Goal: Transaction & Acquisition: Download file/media

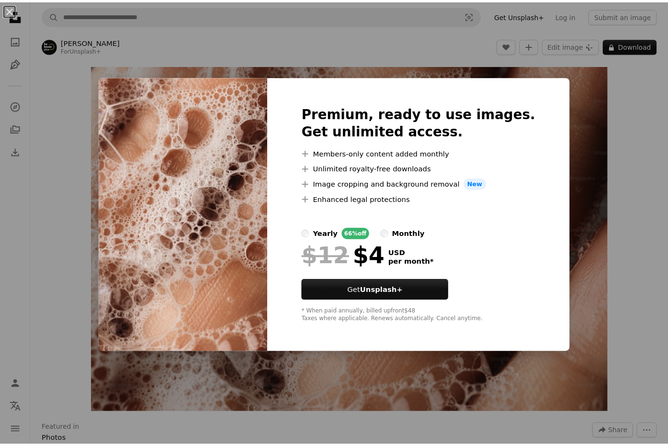
scroll to position [0, 100]
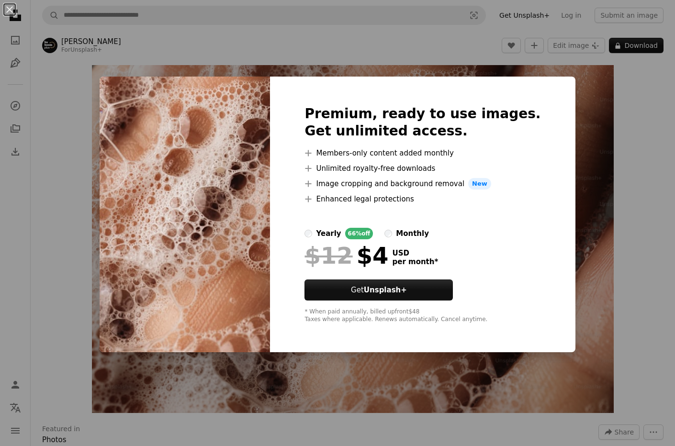
click at [394, 71] on div "An X shape Premium, ready to use images. Get unlimited access. A plus sign Memb…" at bounding box center [337, 223] width 675 height 446
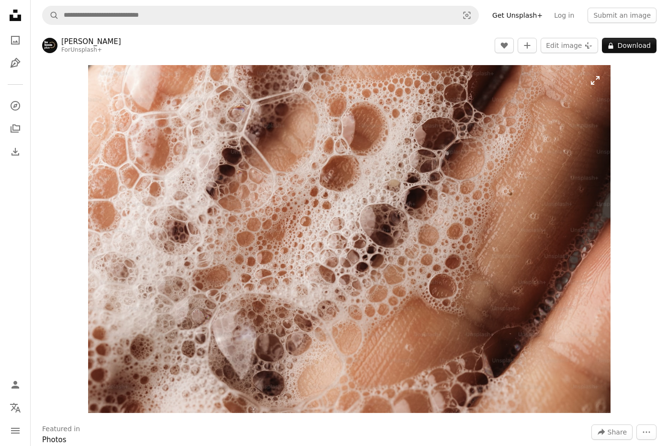
click at [561, 124] on img "Zoom in on this image" at bounding box center [349, 239] width 522 height 348
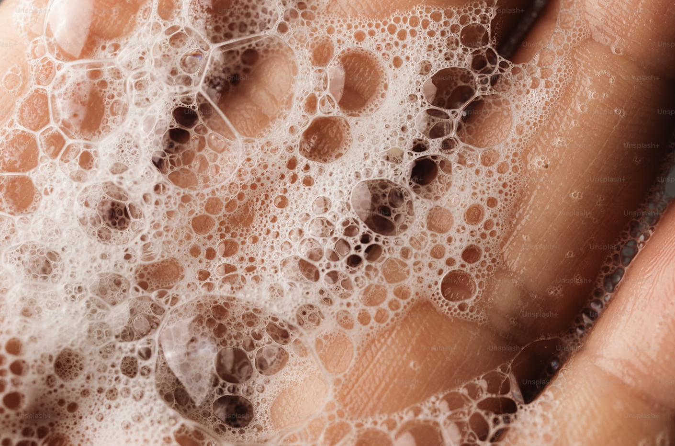
click at [561, 124] on img "Zoom out on this image" at bounding box center [338, 225] width 676 height 450
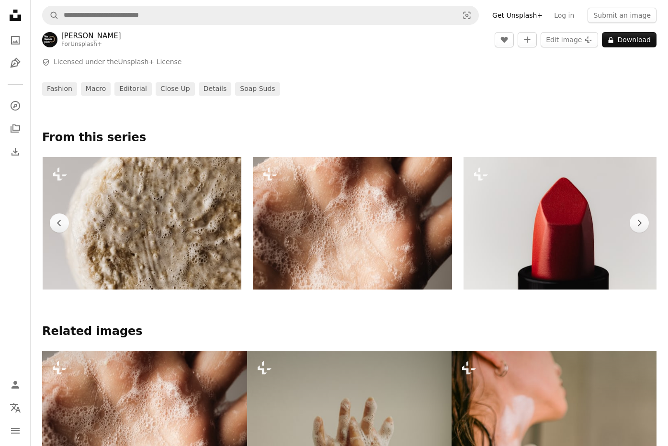
scroll to position [424, 0]
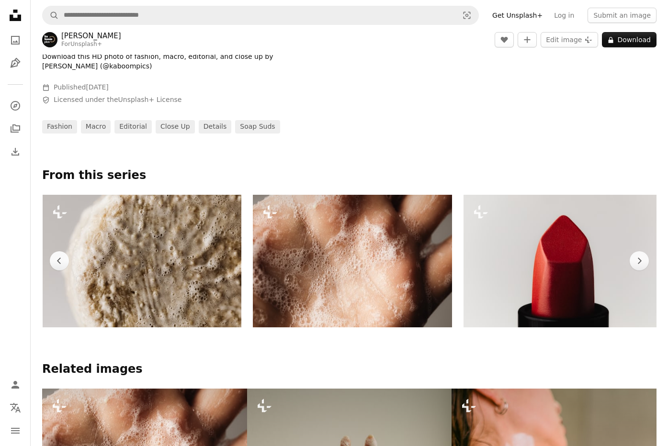
click at [422, 266] on img at bounding box center [352, 261] width 199 height 133
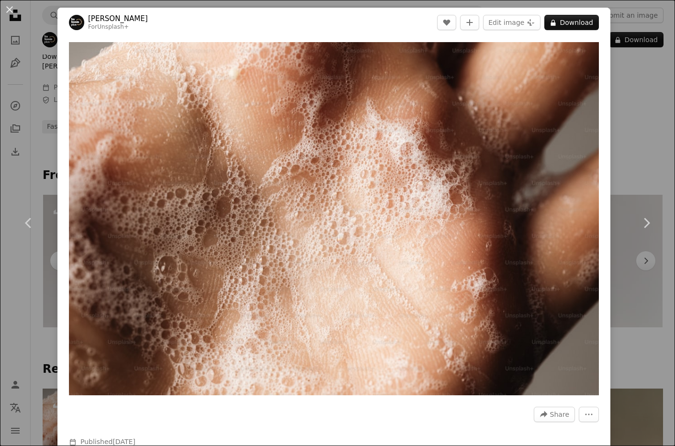
drag, startPoint x: 662, startPoint y: 91, endPoint x: 649, endPoint y: 94, distance: 13.3
click at [661, 91] on div "An X shape Chevron left Chevron right [PERSON_NAME] For Unsplash+ A heart A plu…" at bounding box center [337, 223] width 675 height 446
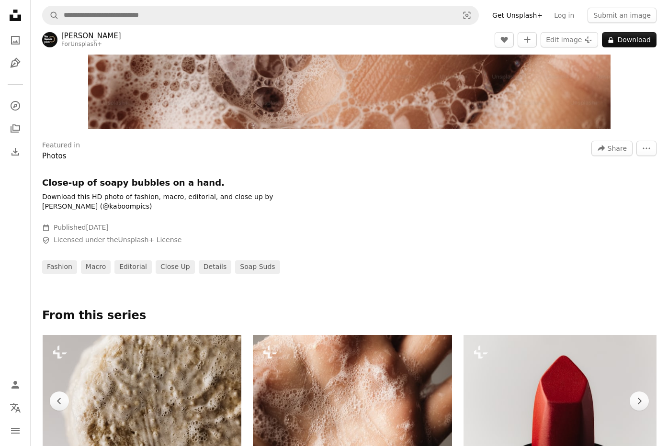
scroll to position [173, 0]
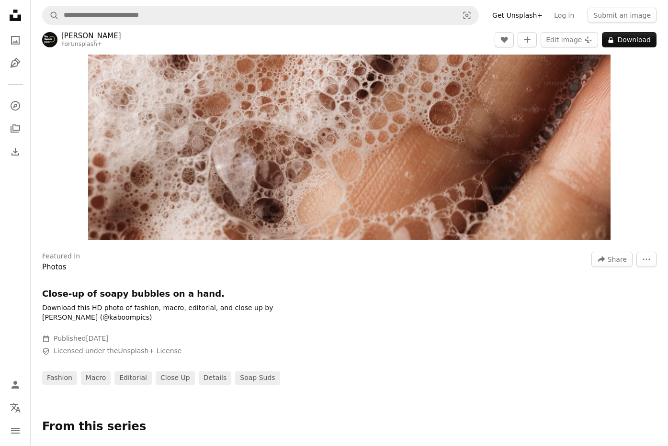
click at [10, 18] on icon at bounding box center [15, 15] width 11 height 11
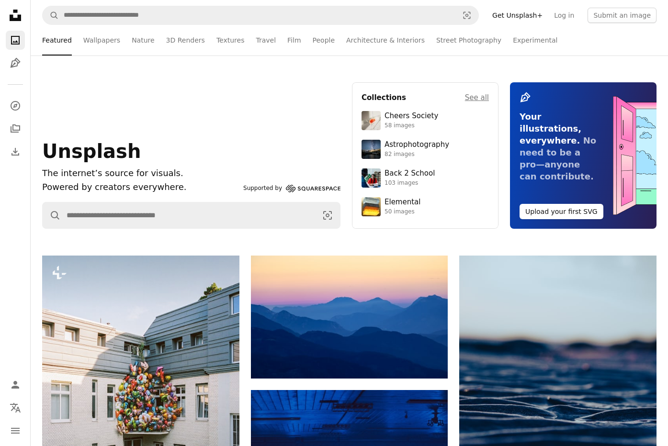
click at [490, 94] on section "Collections See all Cheers Society 58 images Astrophotography 82 images Back 2 …" at bounding box center [425, 155] width 146 height 146
click at [484, 96] on h4 "See all" at bounding box center [477, 97] width 24 height 11
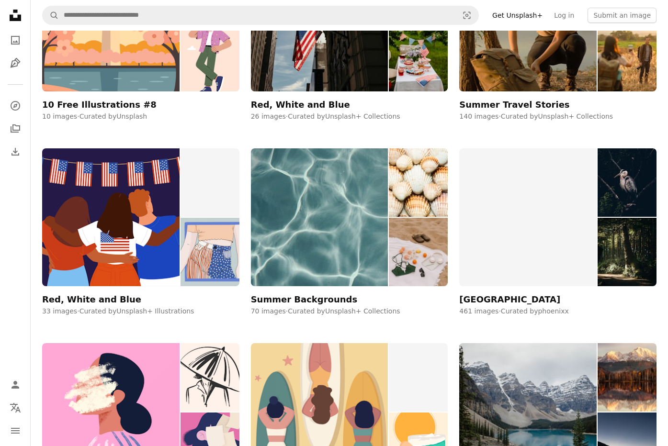
scroll to position [1803, 0]
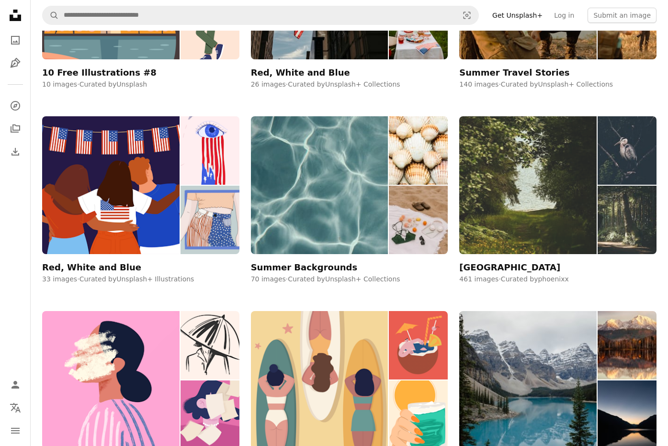
click at [524, 139] on img at bounding box center [527, 185] width 137 height 138
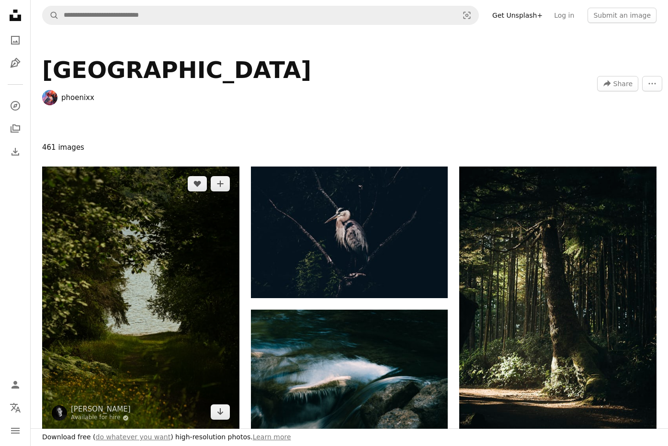
click at [203, 257] on img at bounding box center [140, 298] width 197 height 263
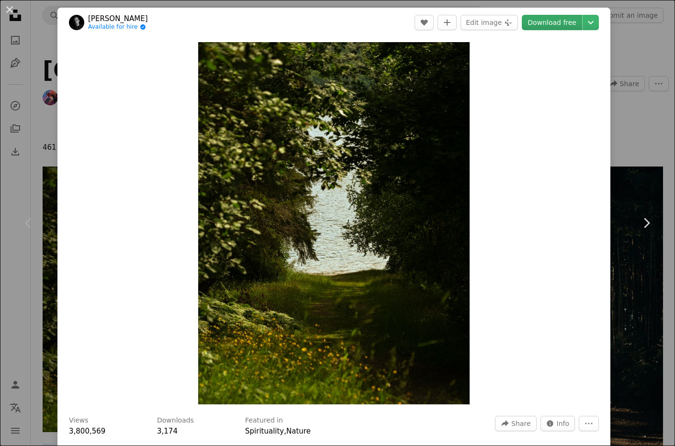
click at [564, 15] on link "Download free" at bounding box center [552, 22] width 60 height 15
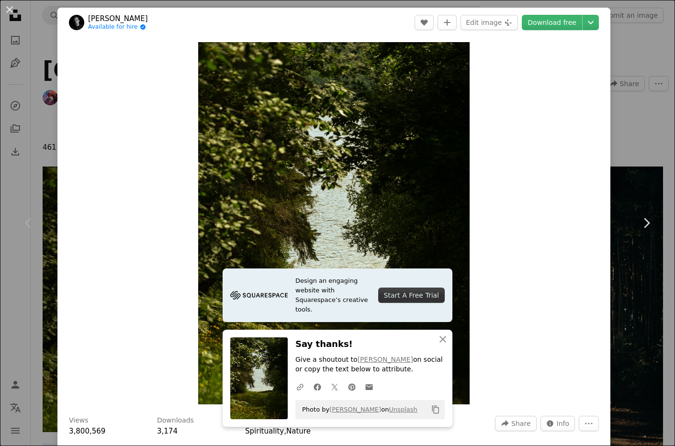
click at [639, 110] on div "An X shape Chevron left Chevron right [PERSON_NAME] Available for hire A checkm…" at bounding box center [337, 223] width 675 height 446
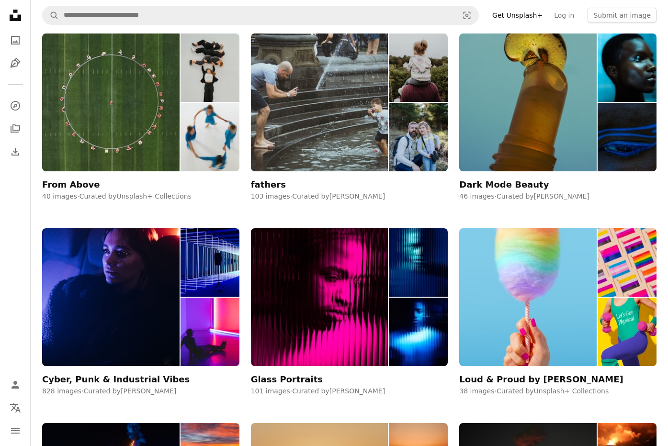
scroll to position [2223, 0]
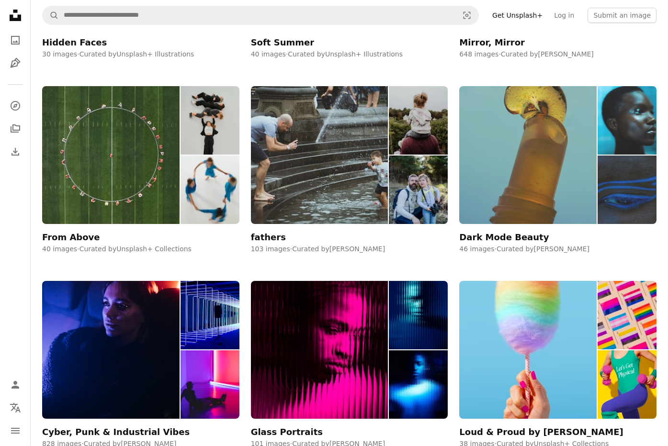
click at [524, 198] on img at bounding box center [527, 155] width 137 height 138
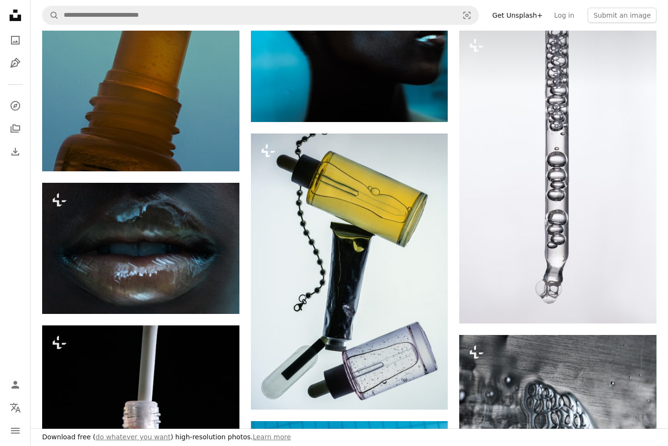
scroll to position [345, 0]
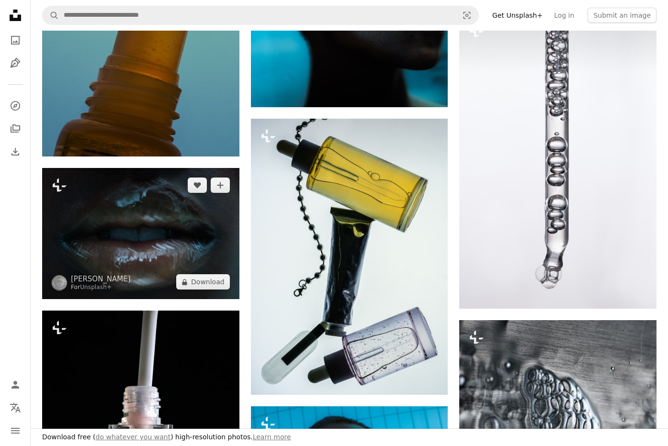
click at [156, 224] on img at bounding box center [140, 233] width 197 height 131
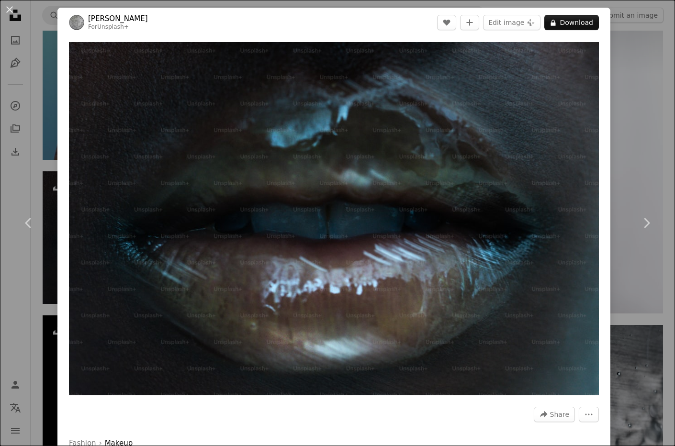
click at [626, 153] on div "An X shape Chevron left Chevron right Kovina Đurić For Unsplash+ A heart A plus…" at bounding box center [337, 223] width 675 height 446
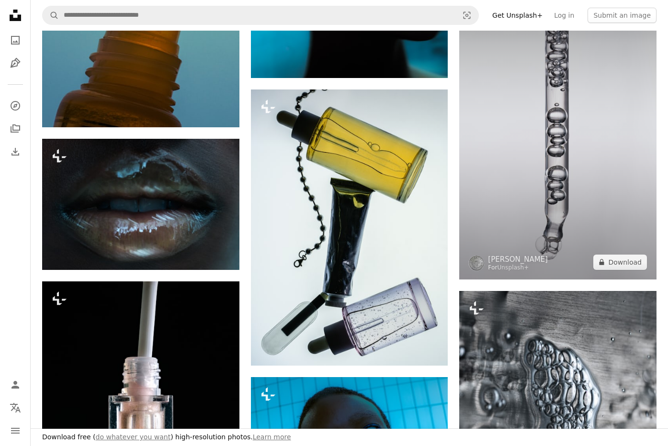
scroll to position [562, 0]
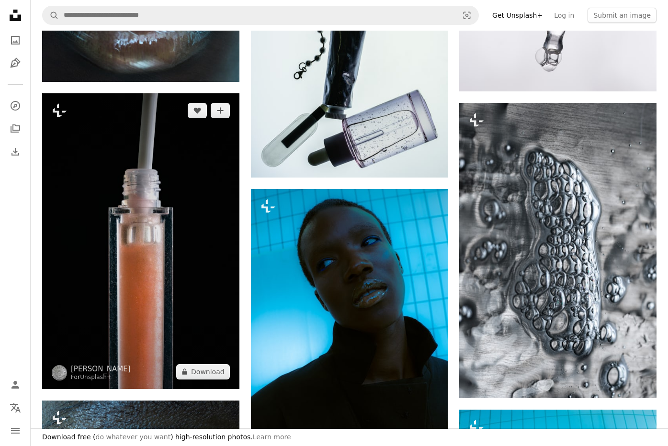
click at [207, 260] on img at bounding box center [140, 240] width 197 height 295
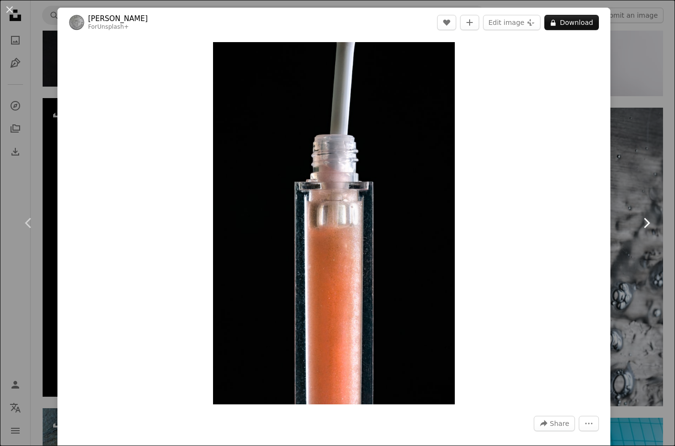
click at [631, 201] on link "Chevron right" at bounding box center [645, 223] width 57 height 92
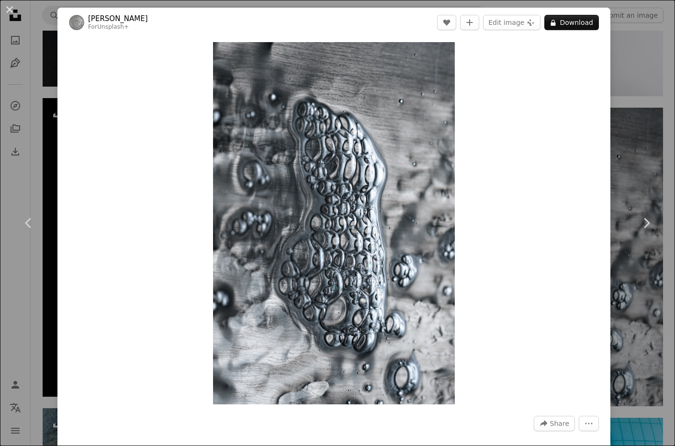
click at [628, 172] on div "An X shape Chevron left Chevron right Kovina Đurić For Unsplash+ A heart A plus…" at bounding box center [337, 223] width 675 height 446
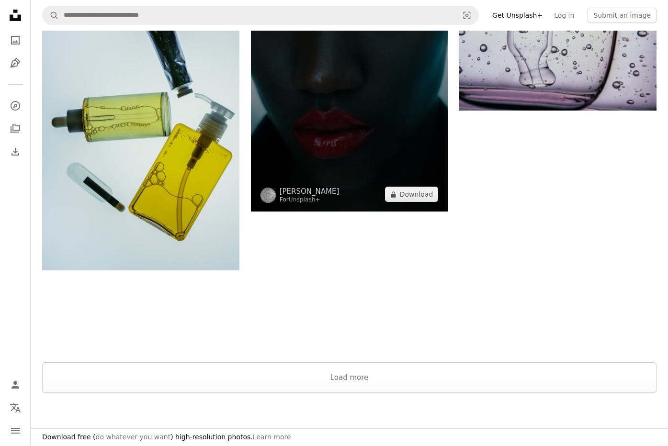
scroll to position [1751, 0]
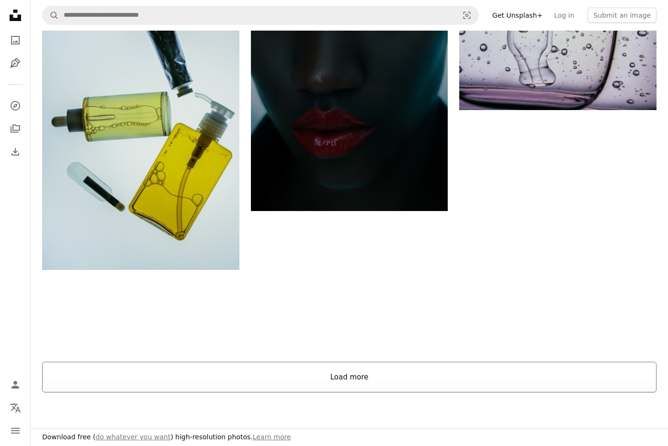
click at [340, 362] on button "Load more" at bounding box center [349, 377] width 614 height 31
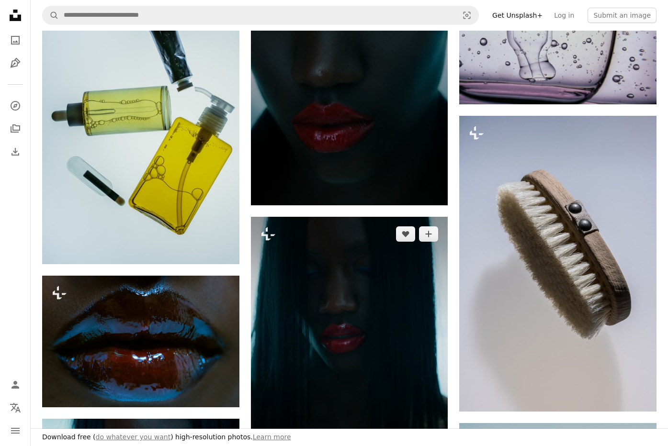
scroll to position [1778, 0]
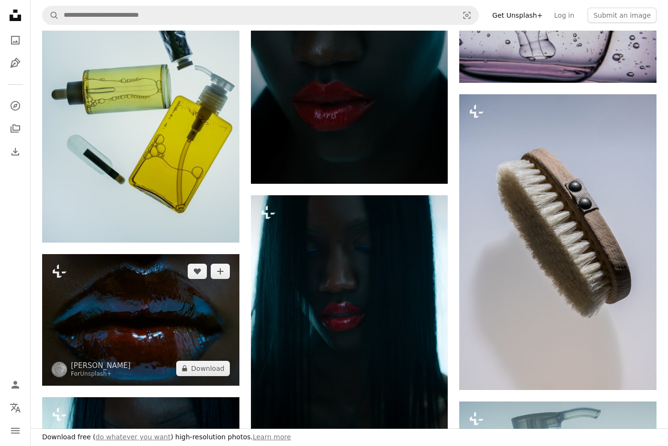
click at [185, 290] on img at bounding box center [140, 320] width 197 height 132
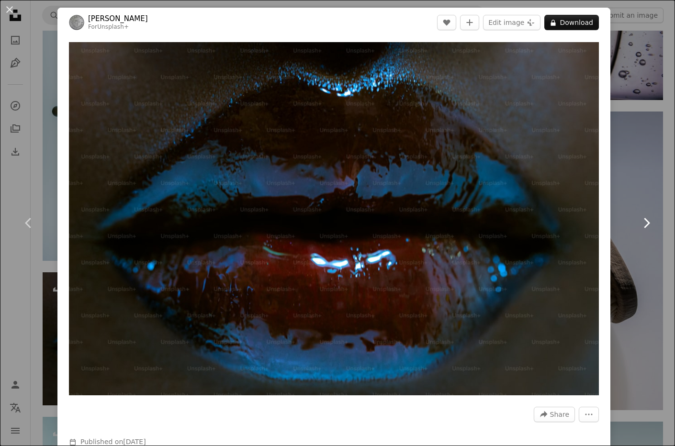
click at [623, 178] on link "Chevron right" at bounding box center [645, 223] width 57 height 92
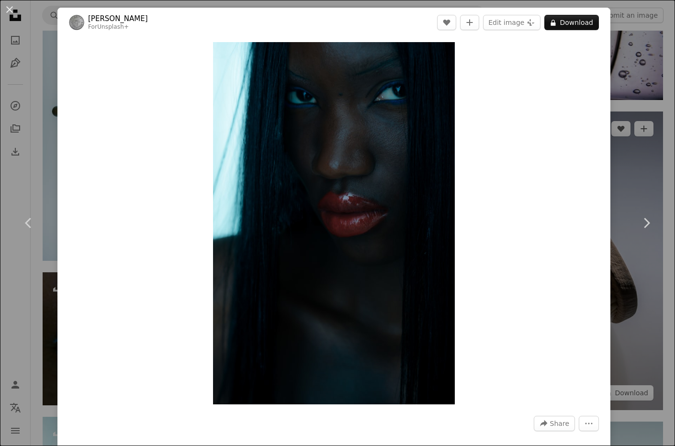
click at [623, 128] on div "An X shape Chevron left Chevron right Kovina Đurić For Unsplash+ A heart A plus…" at bounding box center [337, 223] width 675 height 446
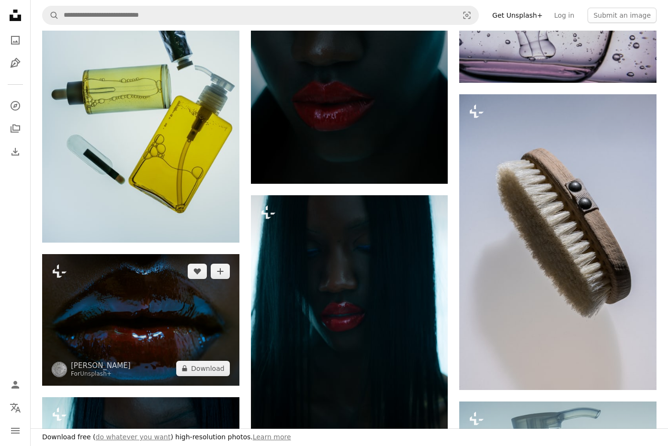
click at [159, 313] on img at bounding box center [140, 320] width 197 height 132
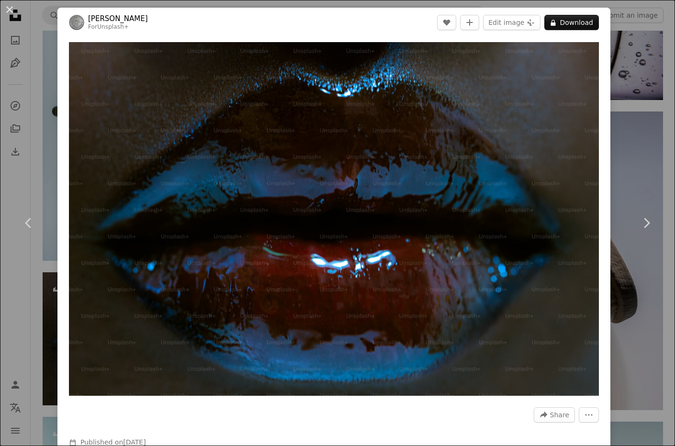
click at [635, 146] on div "An X shape Chevron left Chevron right Kovina Đurić For Unsplash+ A heart A plus…" at bounding box center [337, 223] width 675 height 446
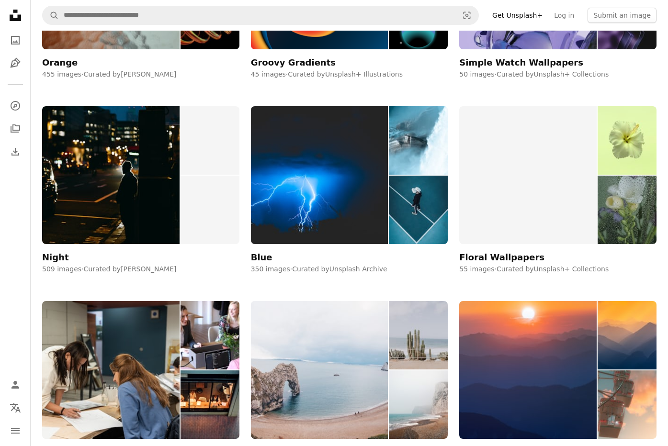
scroll to position [8244, 0]
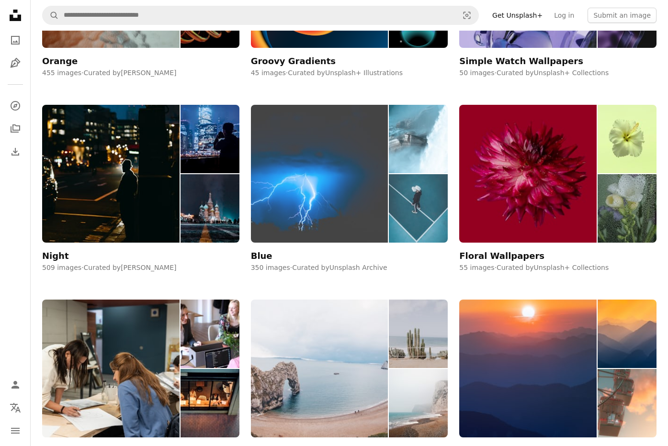
click at [386, 183] on img at bounding box center [319, 174] width 137 height 138
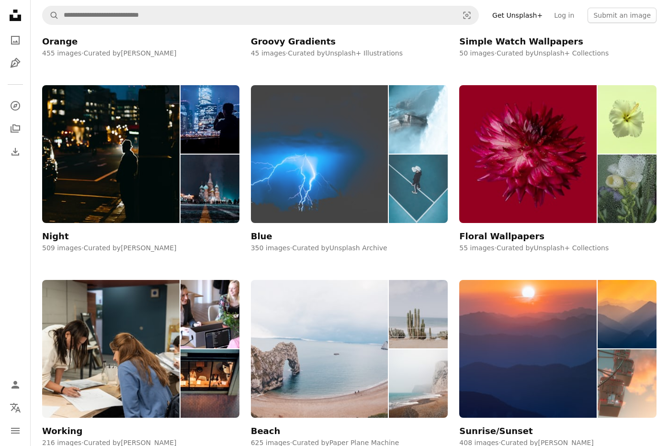
scroll to position [8264, 0]
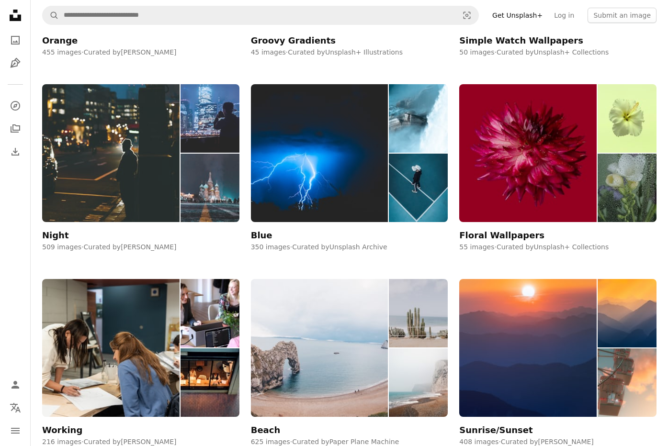
click at [209, 164] on img at bounding box center [209, 188] width 59 height 68
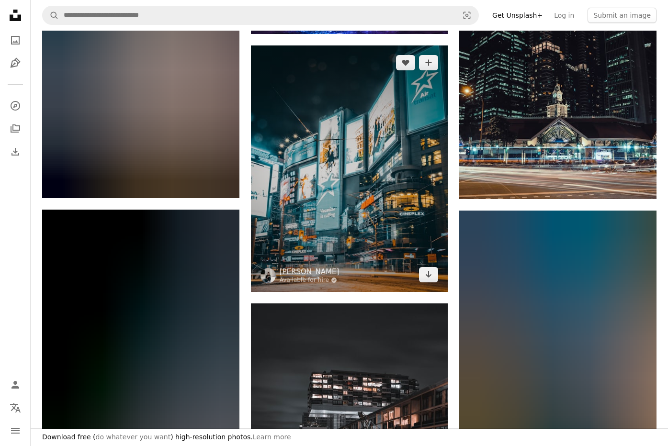
scroll to position [1103, 0]
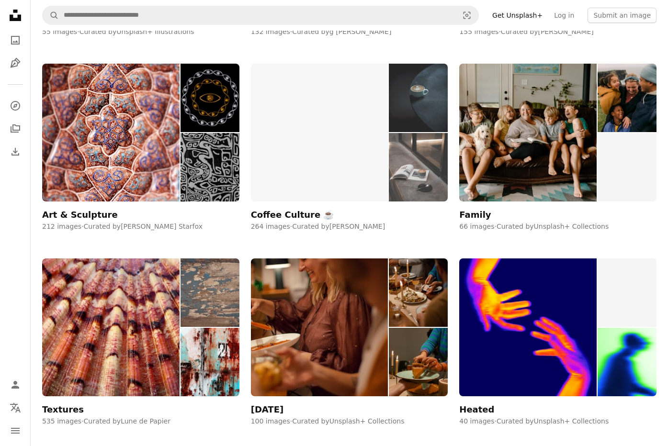
scroll to position [11839, 0]
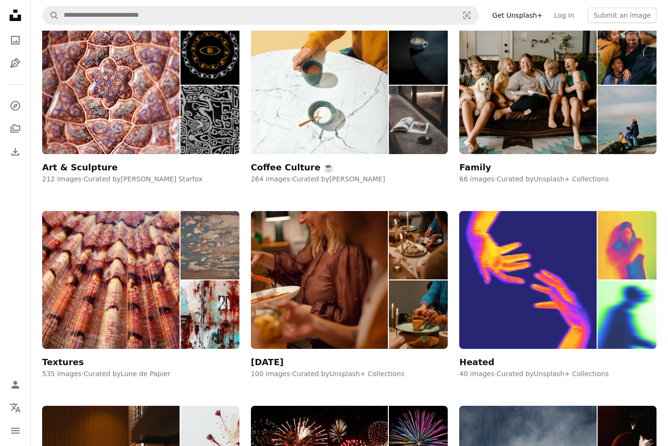
click at [577, 252] on img at bounding box center [527, 280] width 137 height 138
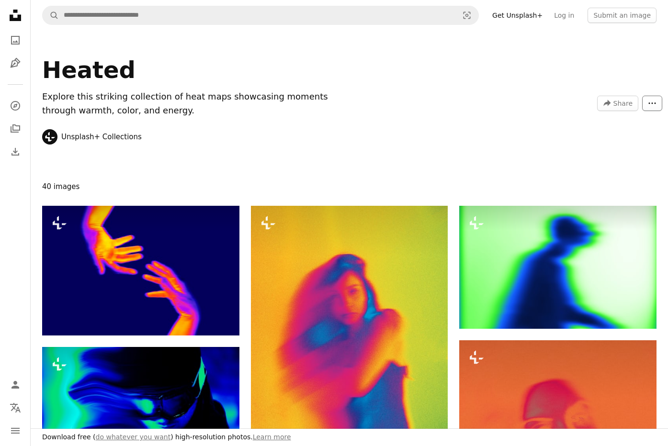
click at [649, 99] on icon "More Actions" at bounding box center [651, 103] width 9 height 9
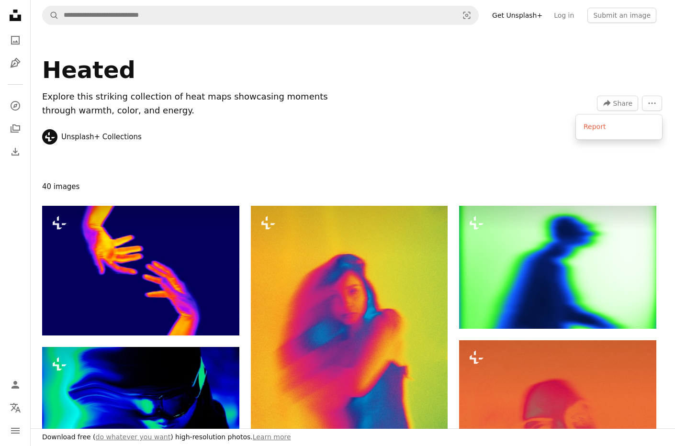
click at [353, 169] on body "Unsplash logo Unsplash Home A photo Pen Tool A compass A stack of folders Downl…" at bounding box center [334, 223] width 668 height 446
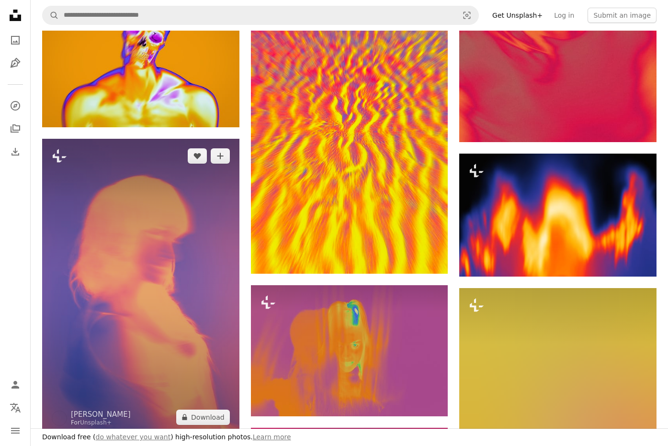
scroll to position [646, 0]
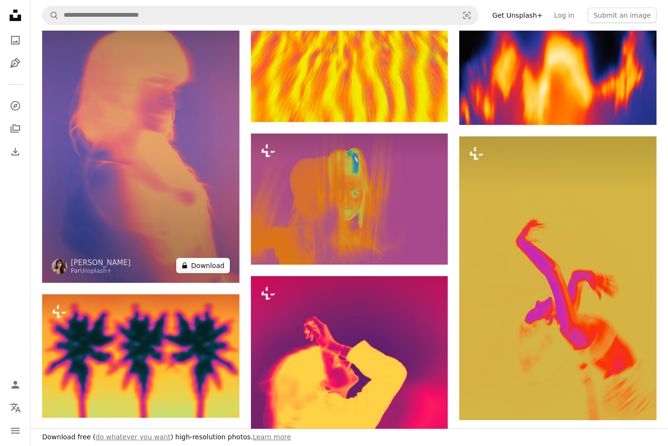
click at [215, 259] on button "A lock Download" at bounding box center [203, 265] width 54 height 15
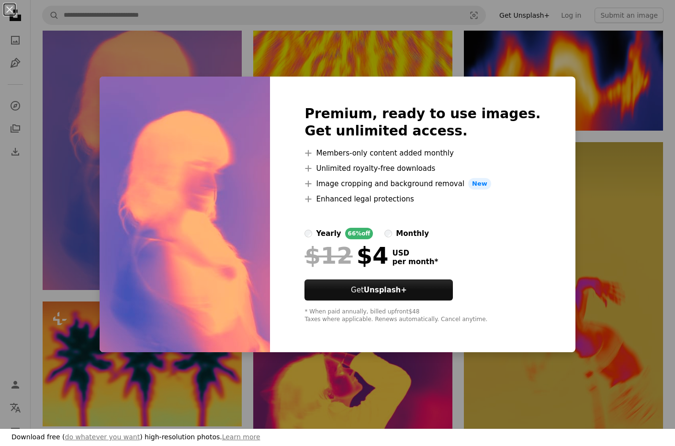
click at [591, 215] on div "An X shape Premium, ready to use images. Get unlimited access. A plus sign Memb…" at bounding box center [337, 223] width 675 height 446
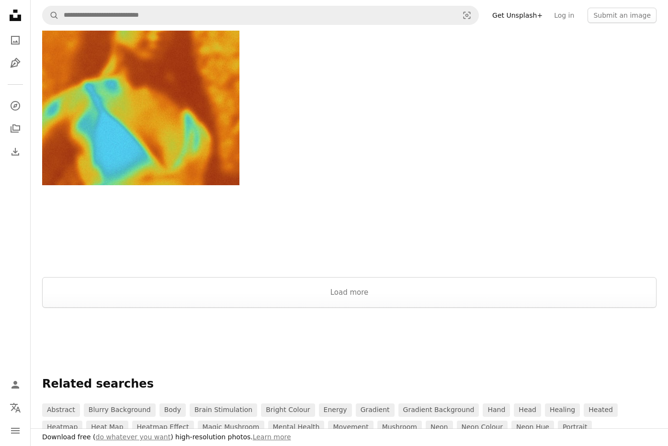
scroll to position [1757, 0]
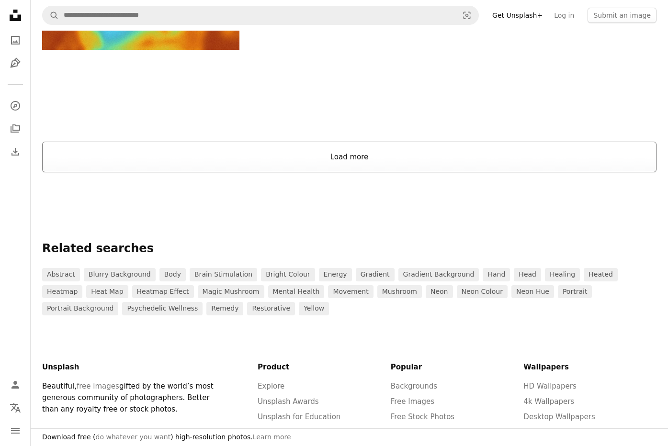
click at [346, 168] on button "Load more" at bounding box center [349, 157] width 614 height 31
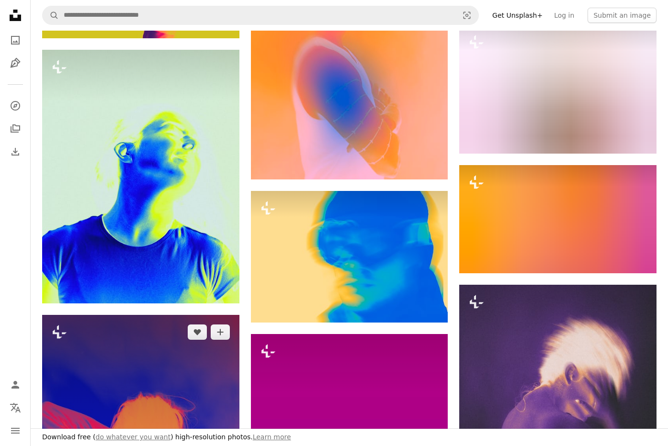
scroll to position [2448, 0]
